Goal: Navigation & Orientation: Find specific page/section

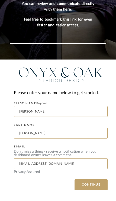
scroll to position [64, 0]
click at [97, 185] on button "CONTINUE" at bounding box center [90, 184] width 33 height 11
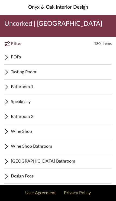
click at [38, 71] on span "Tasting Room" at bounding box center [61, 72] width 100 height 6
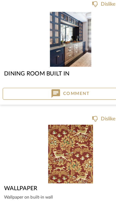
scroll to position [3407, 0]
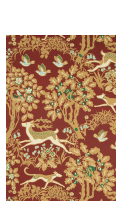
click at [41, 101] on img "0" at bounding box center [57, 123] width 33 height 44
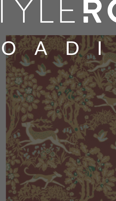
scroll to position [3396, 0]
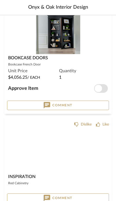
scroll to position [3201, 0]
click at [0, 0] on img at bounding box center [0, 0] width 0 height 0
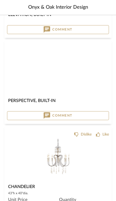
scroll to position [702, 0]
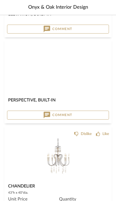
click at [0, 0] on img at bounding box center [0, 0] width 0 height 0
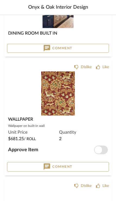
scroll to position [3437, 0]
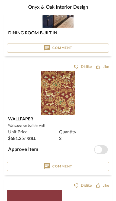
click at [0, 0] on img at bounding box center [0, 0] width 0 height 0
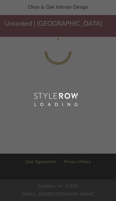
scroll to position [3, 0]
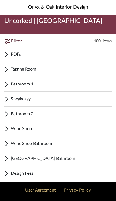
click at [52, 98] on span "Speakeasy" at bounding box center [61, 99] width 100 height 6
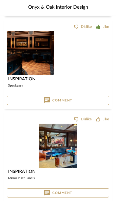
scroll to position [1418, 0]
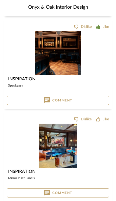
click at [0, 0] on img at bounding box center [0, 0] width 0 height 0
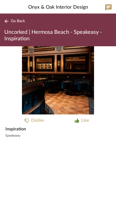
click at [22, 19] on button "Go Back" at bounding box center [15, 21] width 22 height 7
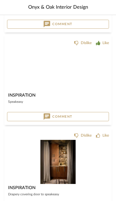
scroll to position [743, 0]
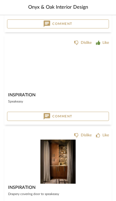
click at [0, 0] on img at bounding box center [0, 0] width 0 height 0
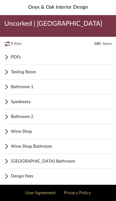
click at [40, 74] on span "Tasting Room" at bounding box center [61, 72] width 100 height 6
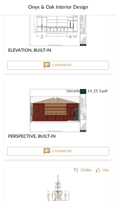
scroll to position [666, 0]
click at [0, 0] on img at bounding box center [0, 0] width 0 height 0
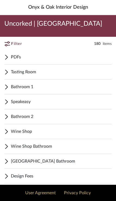
click at [40, 70] on span "Tasting Room" at bounding box center [61, 72] width 100 height 6
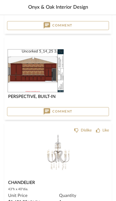
scroll to position [705, 0]
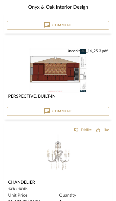
click at [0, 0] on img at bounding box center [0, 0] width 0 height 0
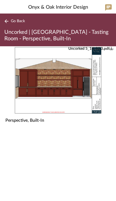
click at [68, 79] on img "0" at bounding box center [58, 80] width 88 height 68
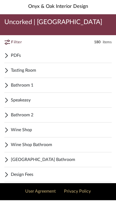
click at [51, 103] on span "Speakeasy" at bounding box center [61, 100] width 100 height 6
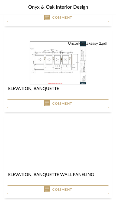
scroll to position [492, 0]
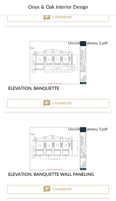
click at [0, 0] on img at bounding box center [0, 0] width 0 height 0
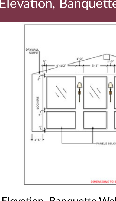
click at [19, 46] on img "0" at bounding box center [58, 80] width 88 height 68
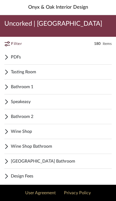
click at [33, 104] on span "Speakeasy" at bounding box center [61, 101] width 100 height 6
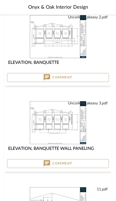
scroll to position [492, 0]
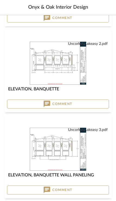
click at [0, 0] on img at bounding box center [0, 0] width 0 height 0
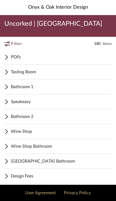
click at [57, 102] on span "Speakeasy" at bounding box center [61, 101] width 100 height 6
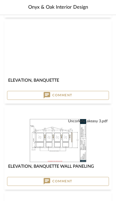
scroll to position [501, 0]
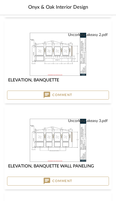
click at [0, 0] on img at bounding box center [0, 0] width 0 height 0
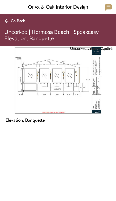
click at [19, 21] on span "Go Back" at bounding box center [18, 21] width 14 height 5
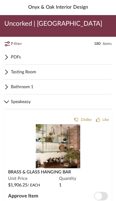
scroll to position [509, 0]
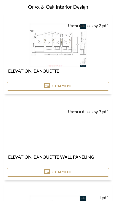
click at [0, 0] on img at bounding box center [0, 0] width 0 height 0
